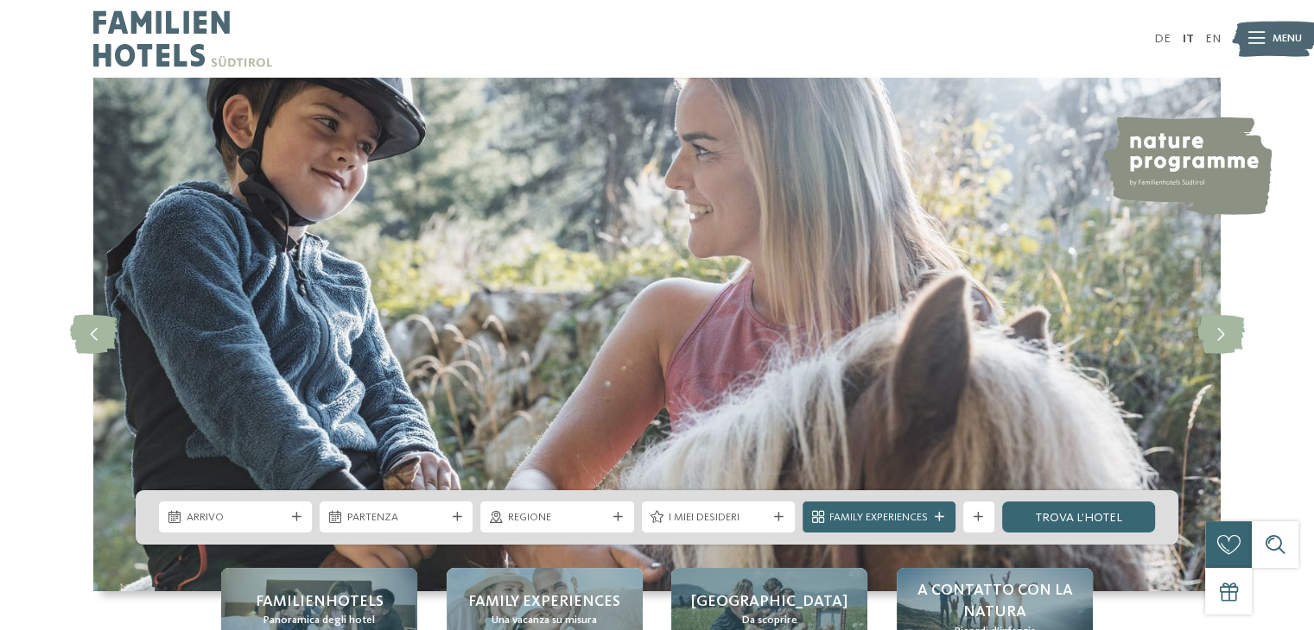
click at [292, 515] on icon at bounding box center [297, 518] width 10 height 10
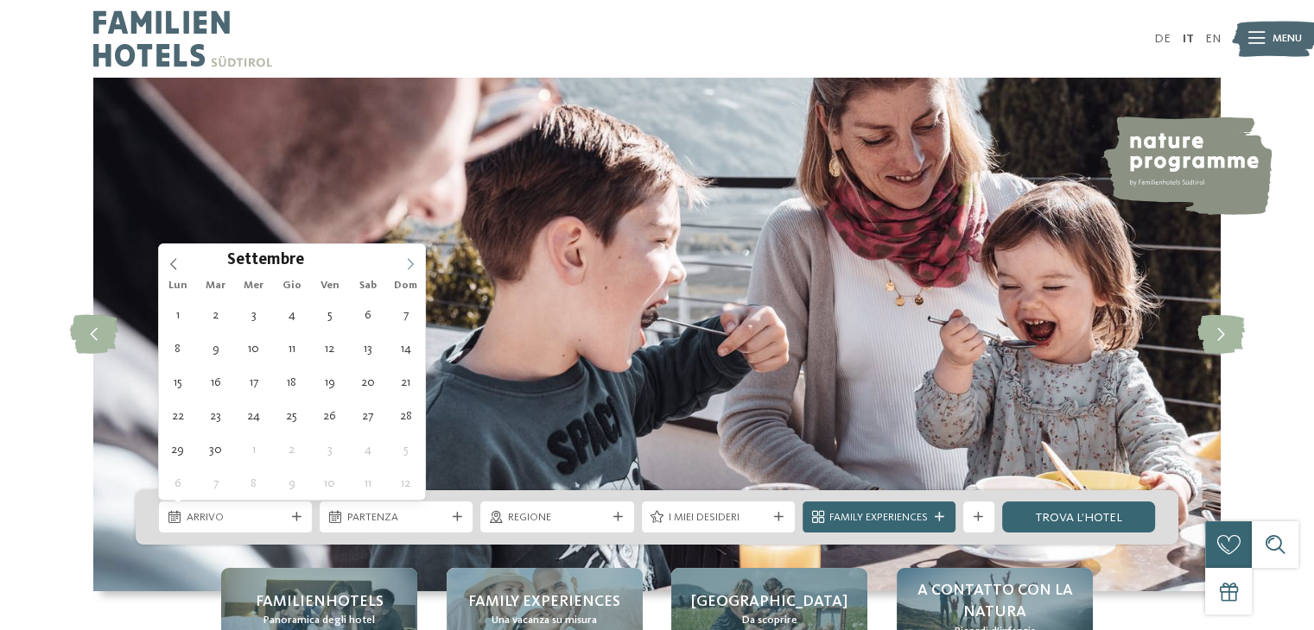
click at [410, 263] on icon at bounding box center [410, 264] width 12 height 12
type div "[DATE]"
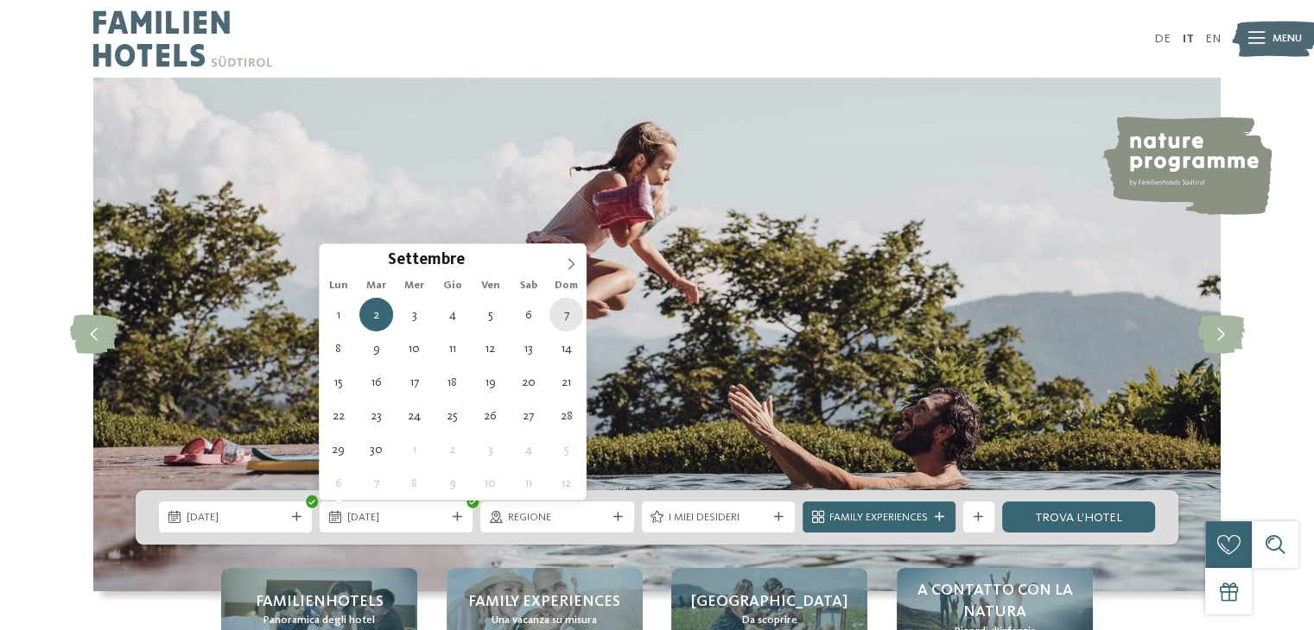
type div "[DATE]"
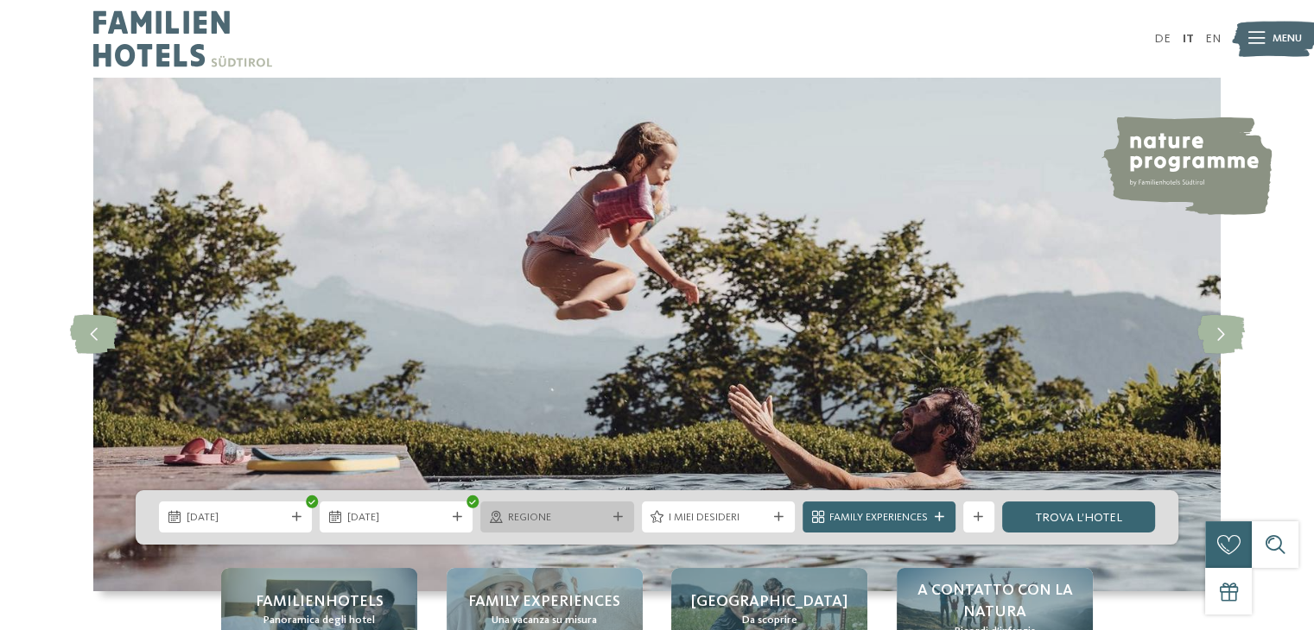
click at [621, 519] on icon at bounding box center [618, 518] width 10 height 10
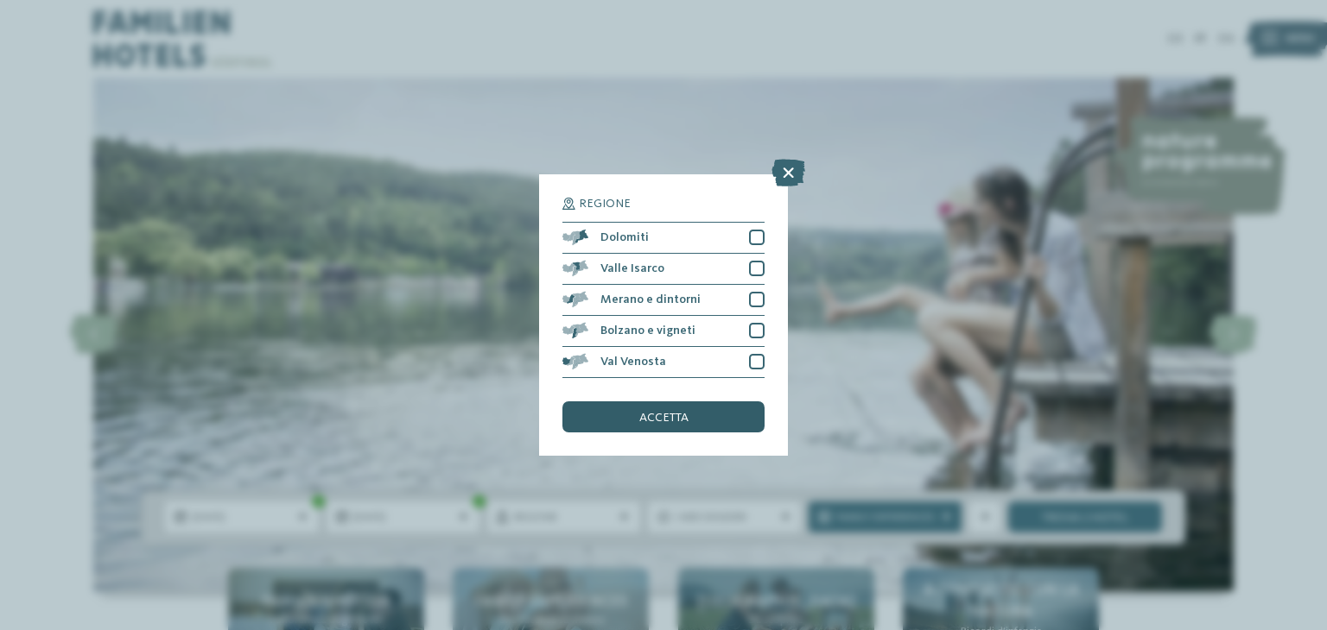
click at [653, 421] on span "accetta" at bounding box center [663, 418] width 49 height 12
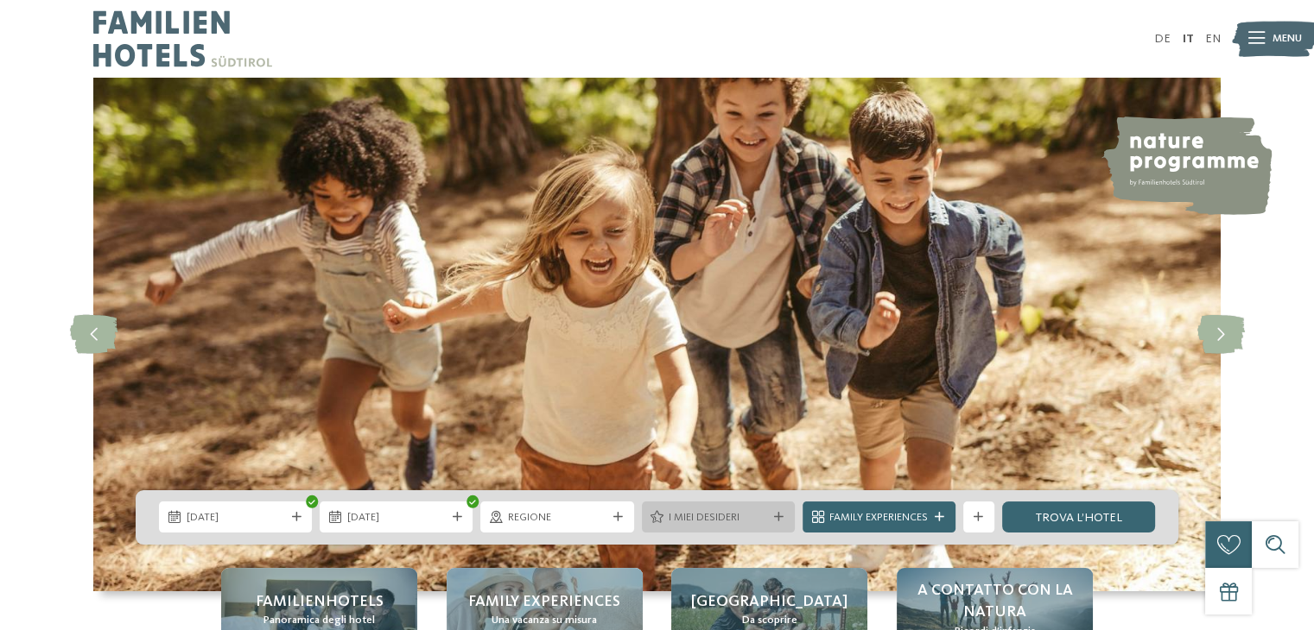
click at [781, 517] on icon at bounding box center [779, 518] width 10 height 10
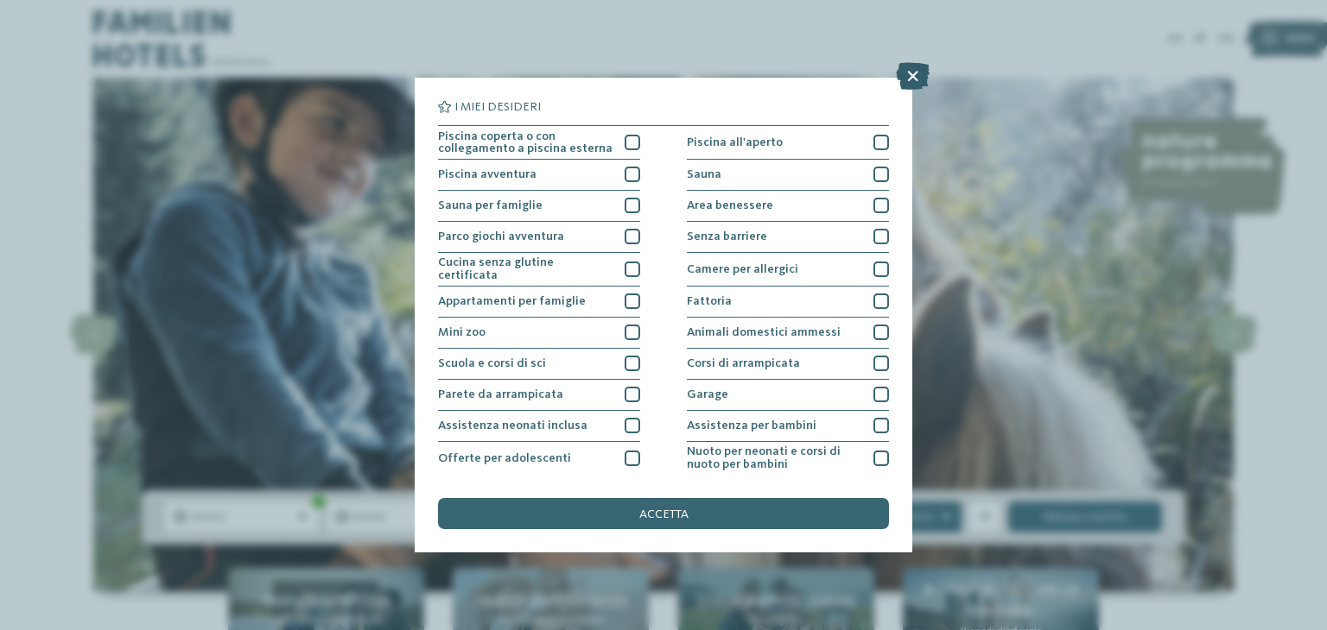
click at [915, 78] on icon at bounding box center [913, 76] width 34 height 28
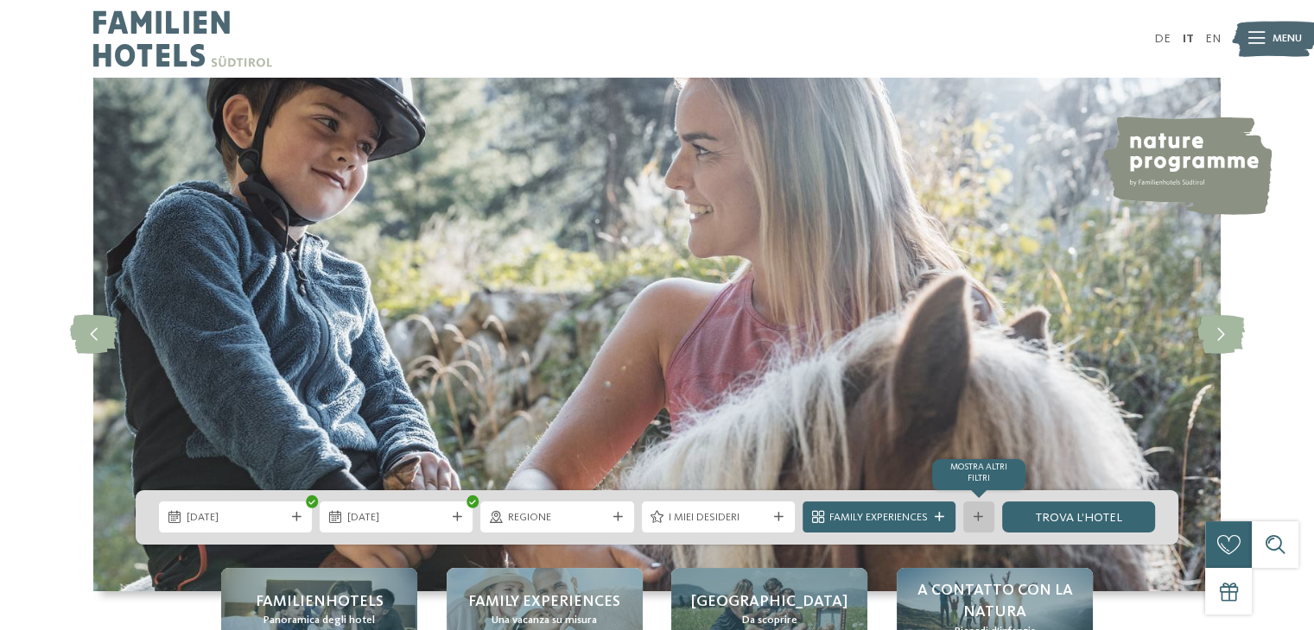
click at [974, 513] on icon at bounding box center [978, 518] width 10 height 10
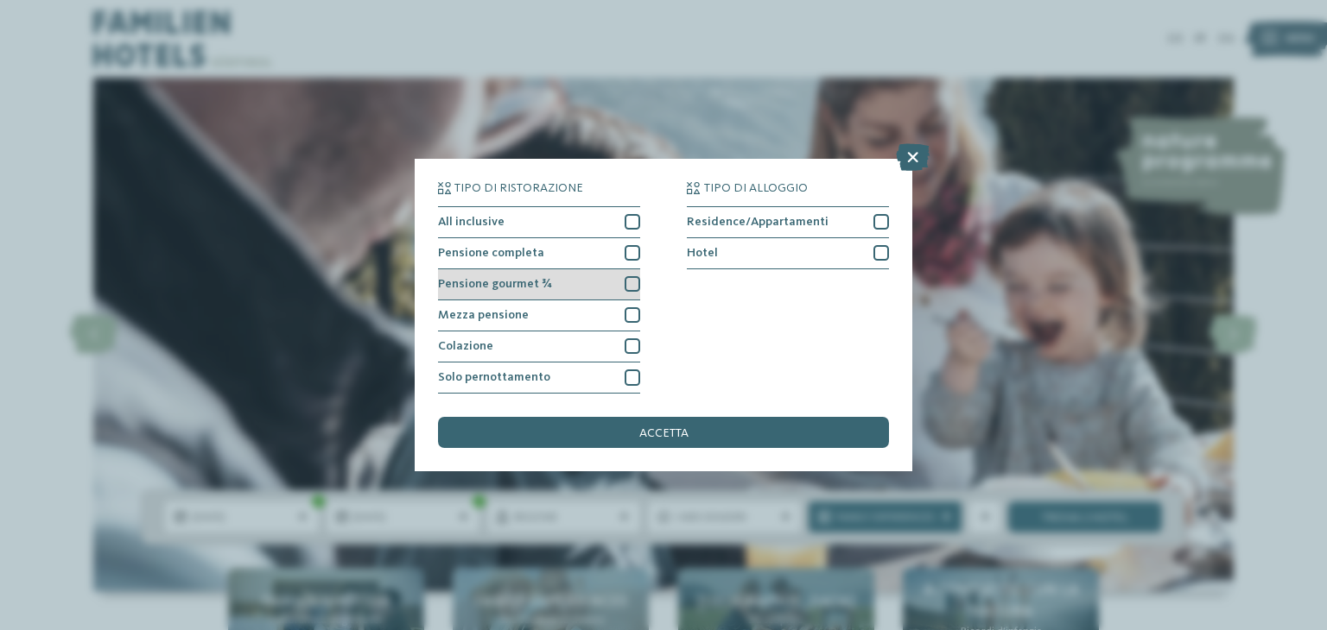
click at [632, 286] on div at bounding box center [632, 284] width 16 height 16
click at [624, 254] on div at bounding box center [632, 253] width 16 height 16
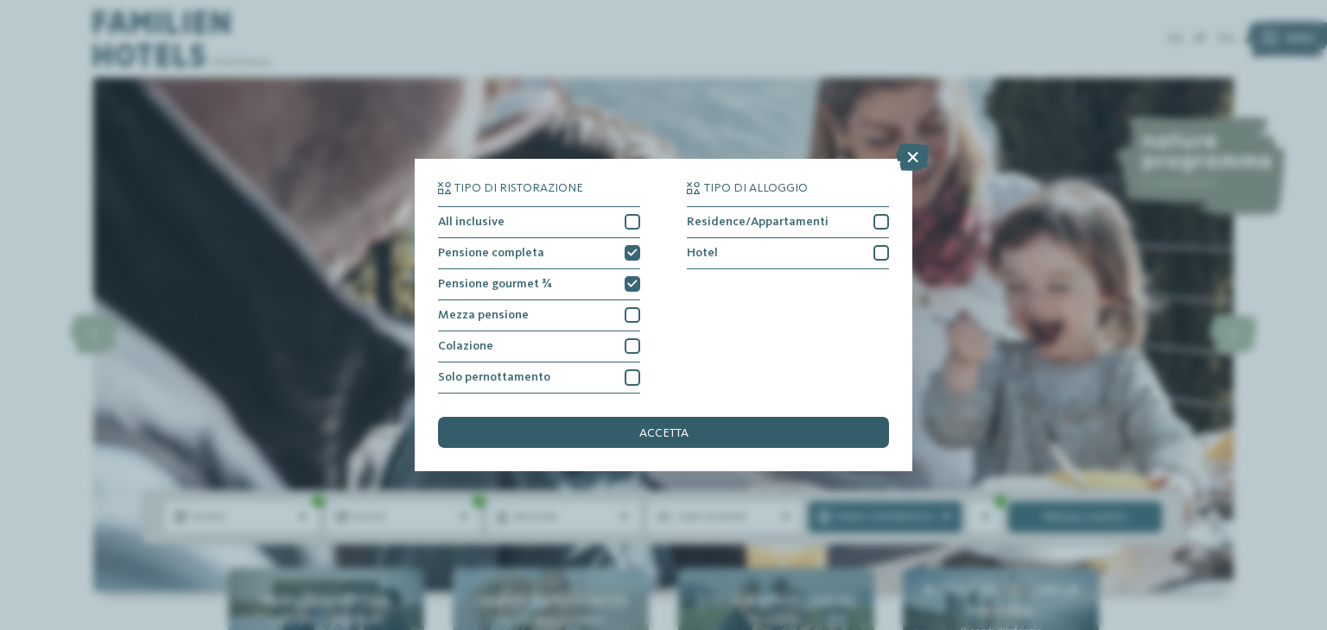
click at [629, 432] on div "accetta" at bounding box center [663, 432] width 451 height 31
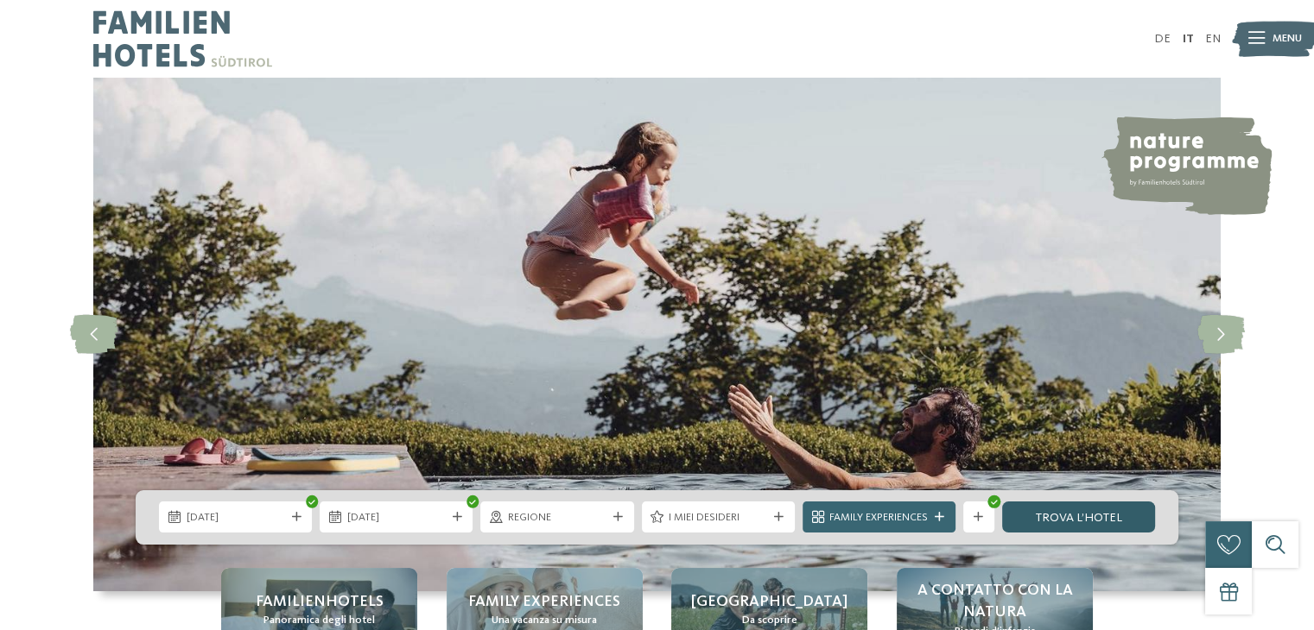
click at [1076, 516] on link "trova l’hotel" at bounding box center [1078, 517] width 153 height 31
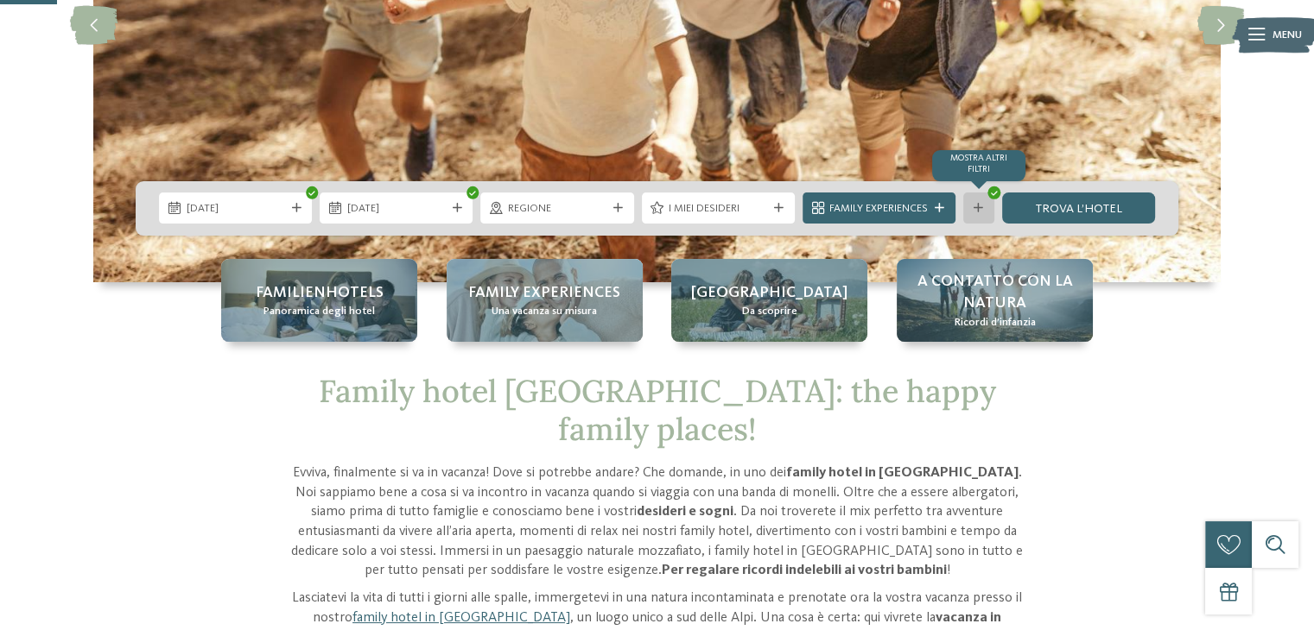
scroll to position [307, 0]
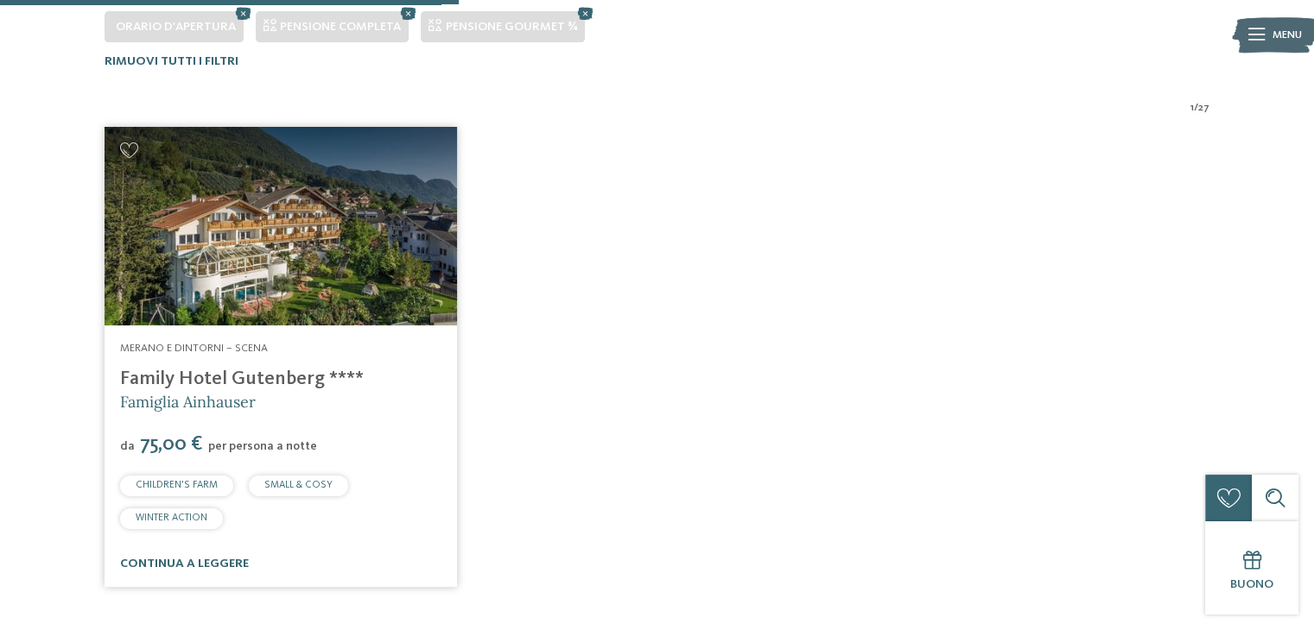
scroll to position [480, 0]
